Goal: Find specific page/section: Find specific page/section

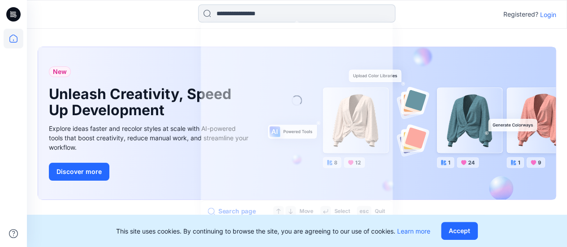
click at [229, 12] on input at bounding box center [296, 13] width 197 height 18
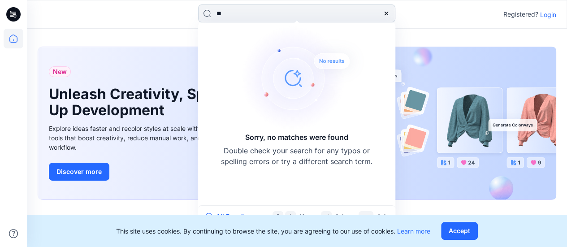
type input "*"
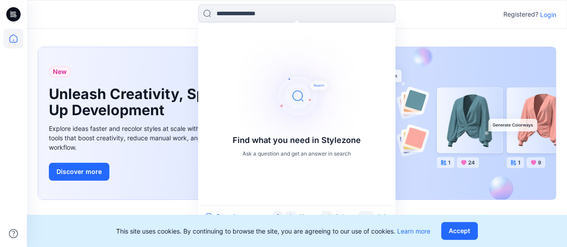
click at [549, 12] on p "Login" at bounding box center [548, 14] width 16 height 9
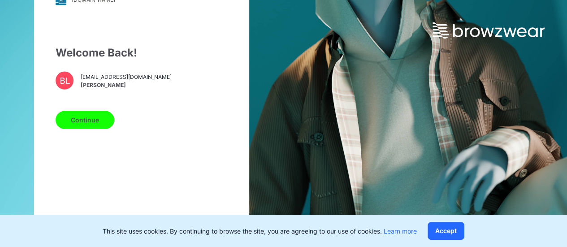
click at [89, 122] on button "Continue" at bounding box center [85, 120] width 59 height 18
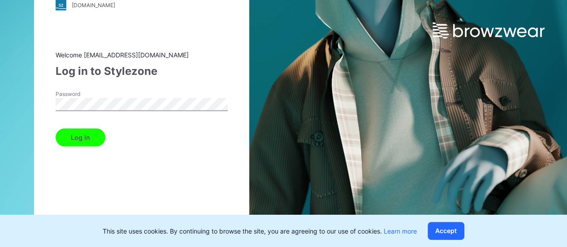
click at [75, 138] on button "Log in" at bounding box center [81, 137] width 50 height 18
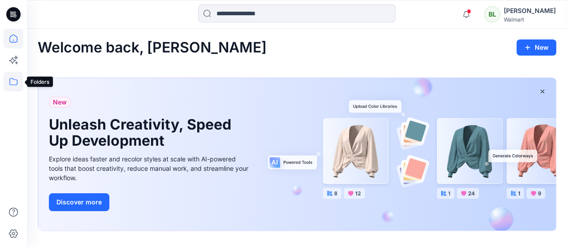
click at [8, 74] on icon at bounding box center [14, 82] width 20 height 20
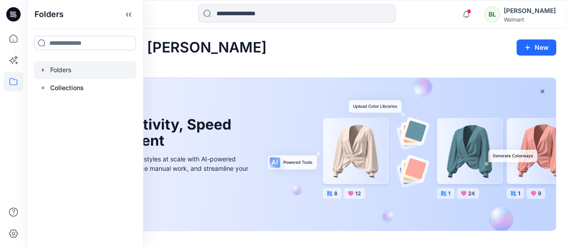
click at [63, 67] on div at bounding box center [85, 70] width 102 height 18
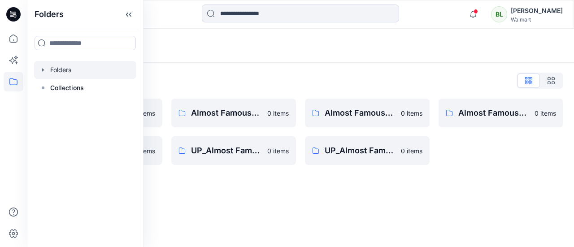
drag, startPoint x: 342, startPoint y: 69, endPoint x: 324, endPoint y: 75, distance: 18.3
click at [342, 69] on div "Folders List __chat-5e136321f4a15c049d30e34d-624c42afd13f4d93b97d03b6 0 items A…" at bounding box center [300, 119] width 547 height 113
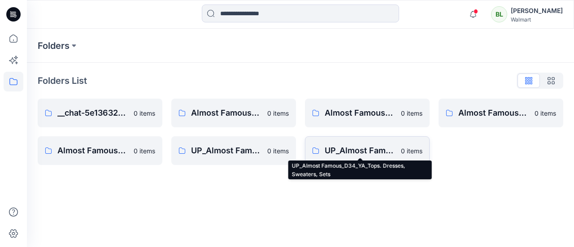
click at [394, 150] on p "UP_Almost Famous_D34_YA_Tops. Dresses, Sweaters, Sets" at bounding box center [359, 150] width 71 height 13
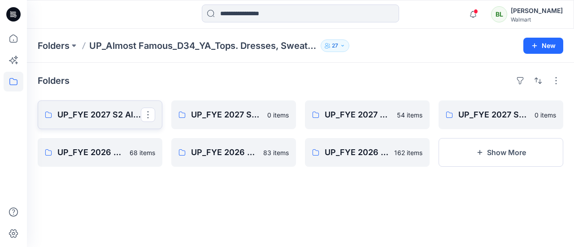
click at [68, 110] on p "UP_FYE 2027 S2 Almost Famous YA Tops, Dresses, Sweaters, Sets" at bounding box center [98, 114] width 83 height 13
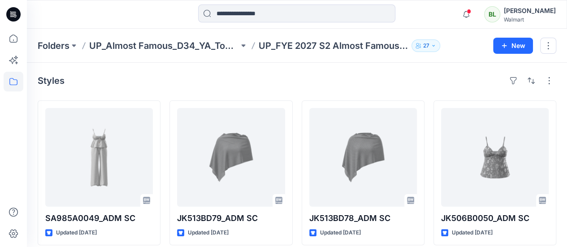
click at [0, 242] on div at bounding box center [13, 123] width 27 height 247
